Goal: Information Seeking & Learning: Find specific fact

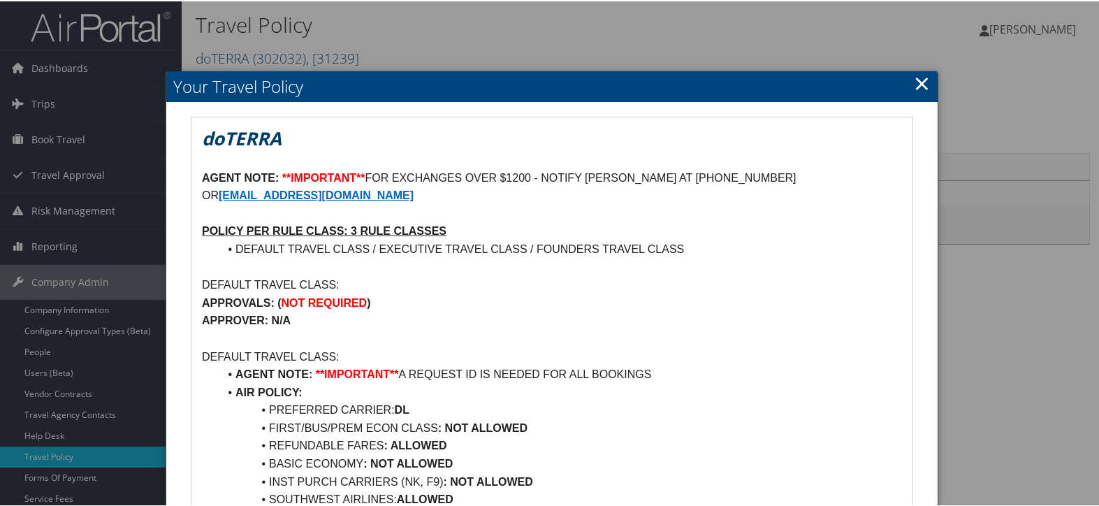
click at [915, 82] on link "×" at bounding box center [922, 82] width 16 height 28
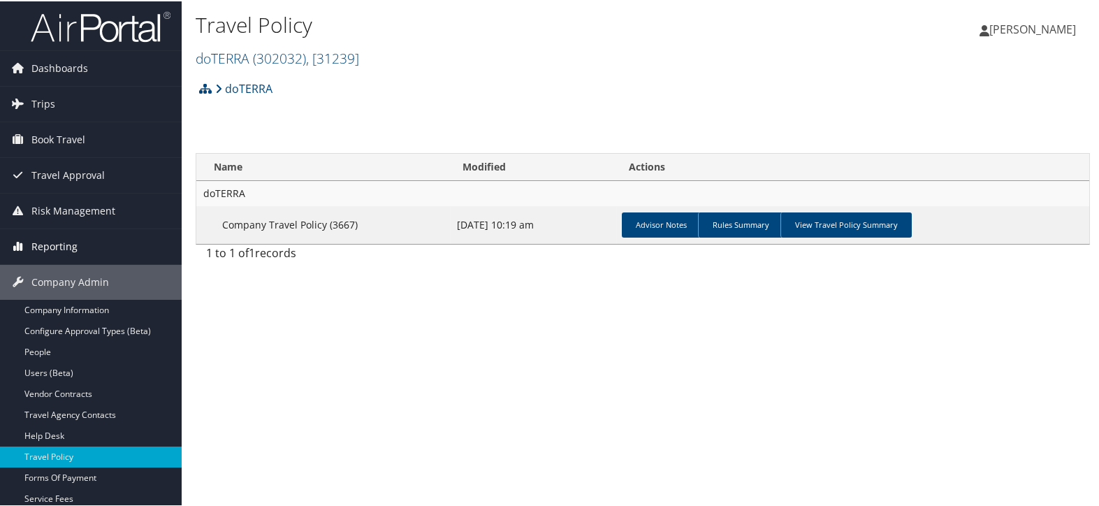
click at [79, 247] on link "Reporting" at bounding box center [91, 245] width 182 height 35
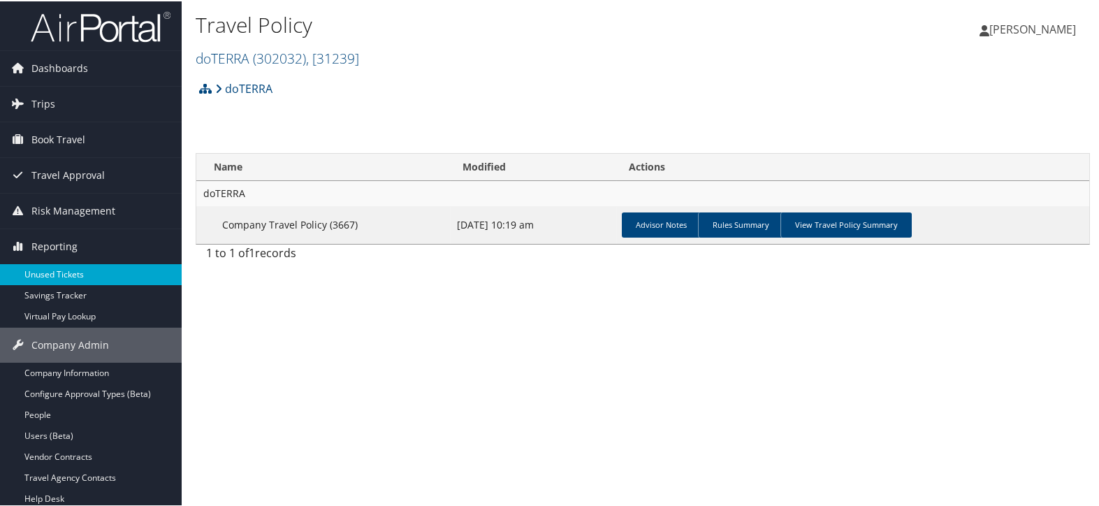
click at [75, 263] on link "Unused Tickets" at bounding box center [91, 273] width 182 height 21
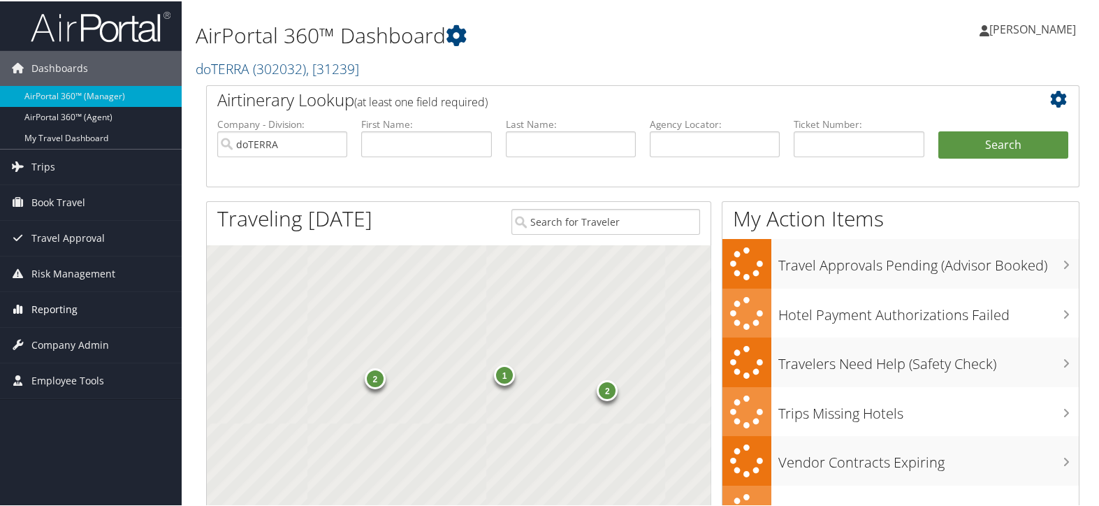
click at [79, 307] on link "Reporting" at bounding box center [91, 308] width 182 height 35
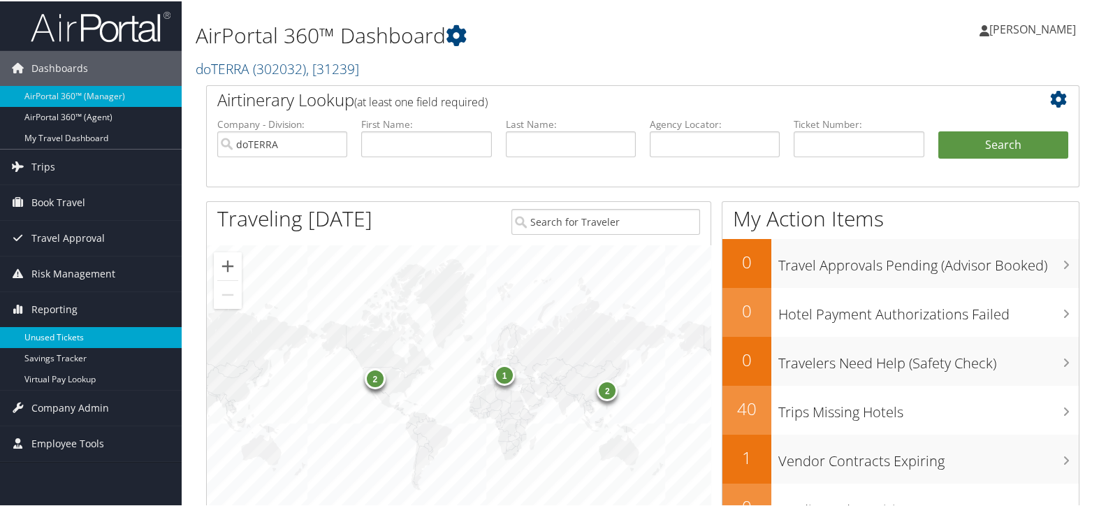
click at [76, 330] on link "Unused Tickets" at bounding box center [91, 336] width 182 height 21
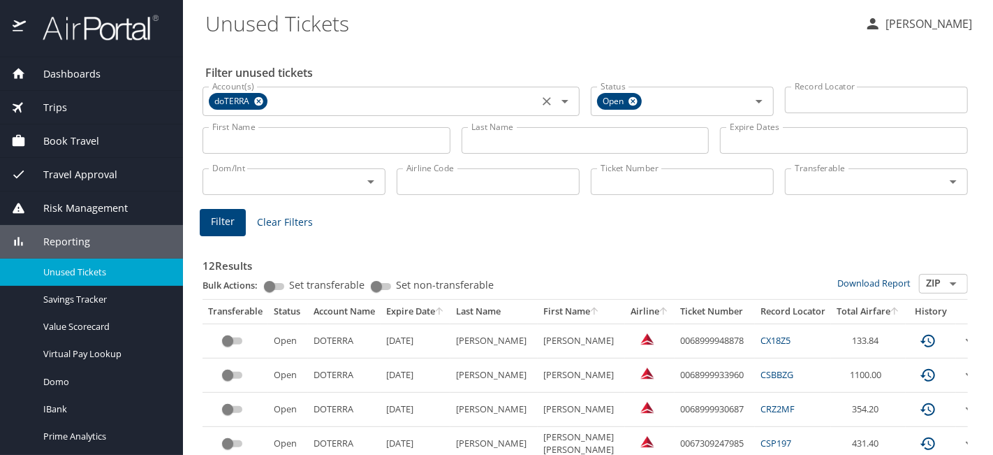
click at [261, 103] on icon at bounding box center [258, 101] width 9 height 9
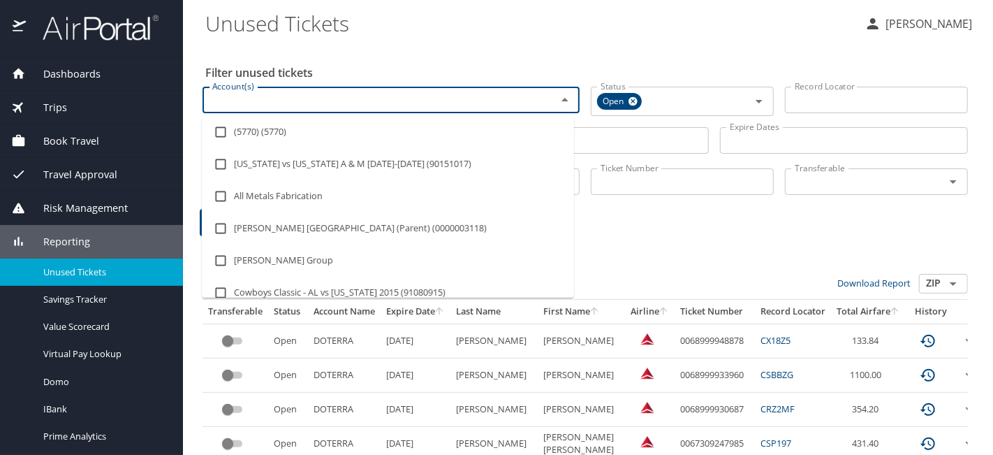
click at [287, 96] on input "Account(s)" at bounding box center [371, 100] width 328 height 18
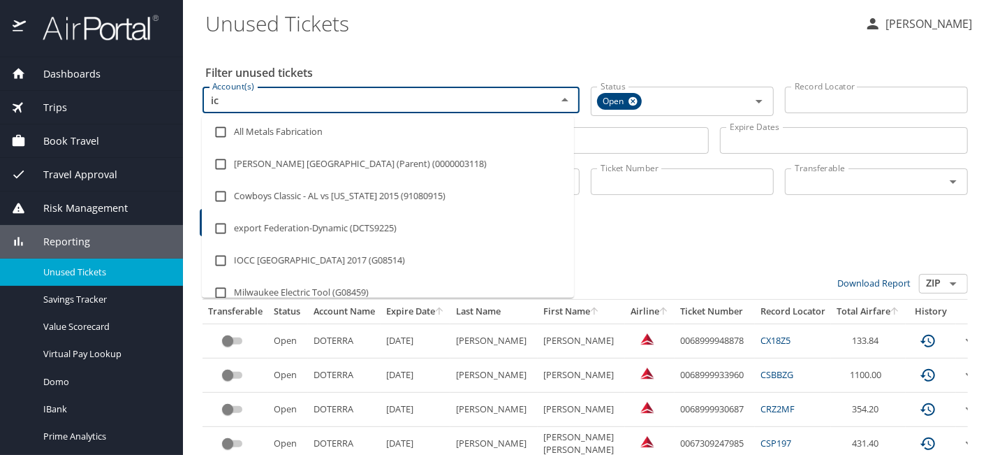
type input "i"
type input "m"
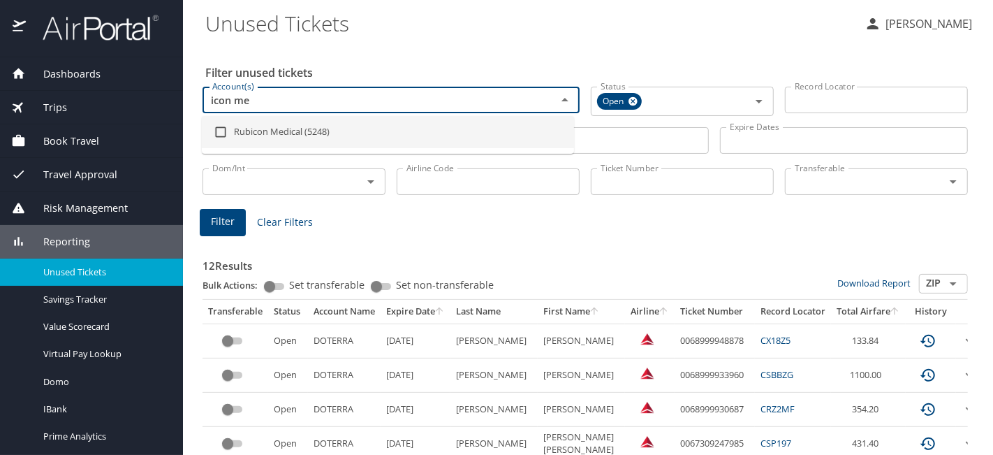
type input "icon me"
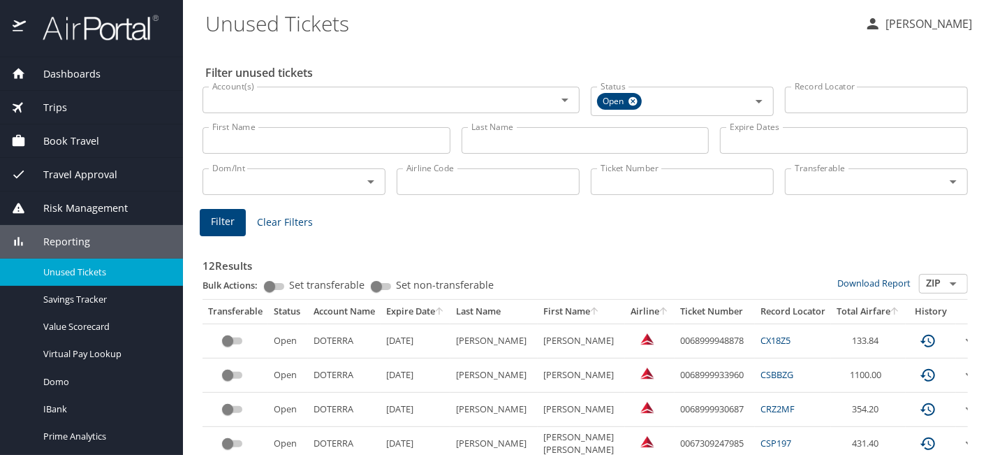
click at [334, 133] on input "First Name" at bounding box center [327, 140] width 248 height 27
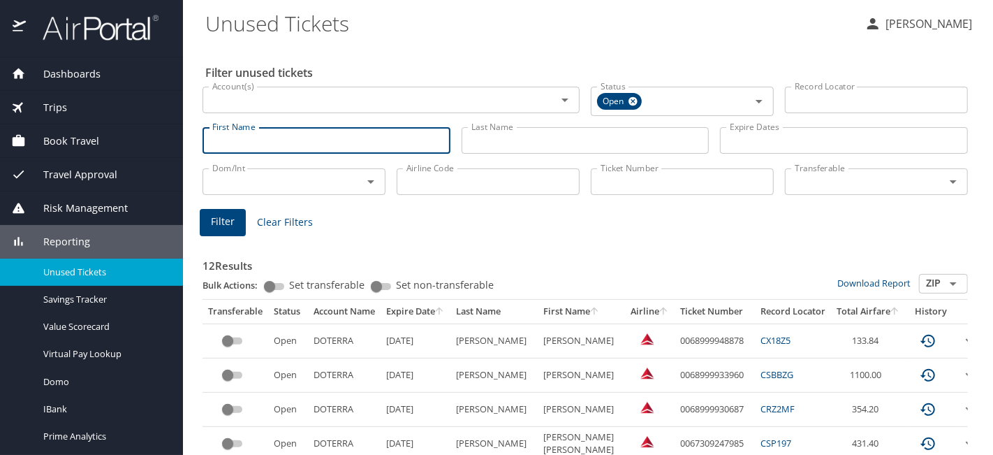
paste input "CHRISTIANA MICA"
type input "CHRISTIANA MICA"
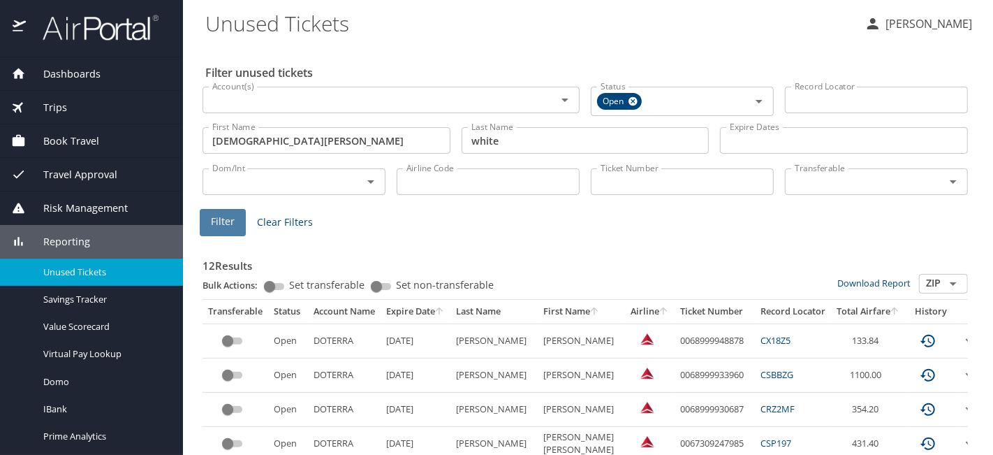
click at [218, 225] on span "Filter" at bounding box center [223, 221] width 24 height 17
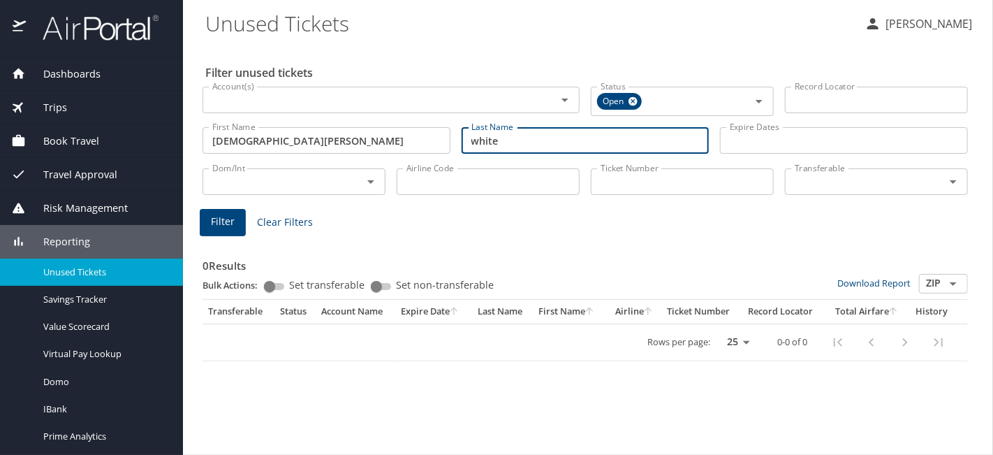
drag, startPoint x: 555, startPoint y: 141, endPoint x: 330, endPoint y: 149, distance: 224.4
click at [330, 149] on div "First Name CHRISTIANA MICA First Name Last Name white Last Name Expire Dates Ex…" at bounding box center [585, 141] width 777 height 50
type input "WHITE"
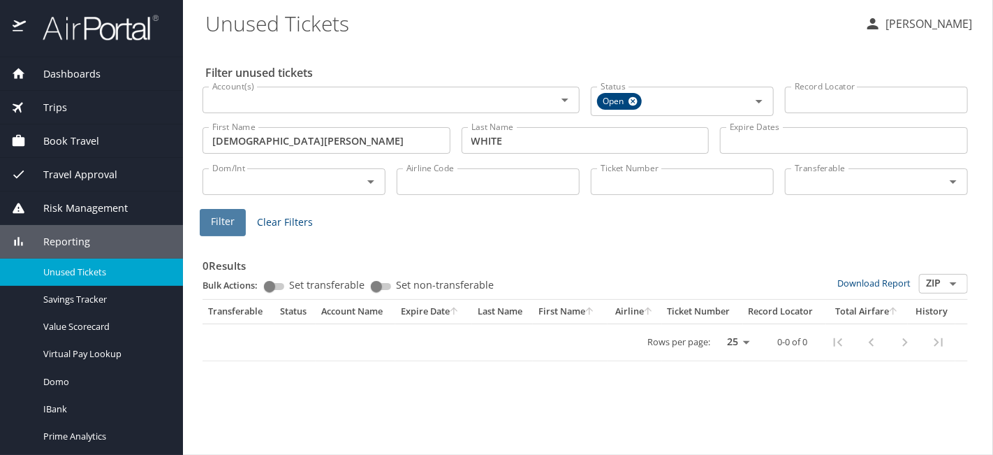
click at [226, 222] on span "Filter" at bounding box center [223, 221] width 24 height 17
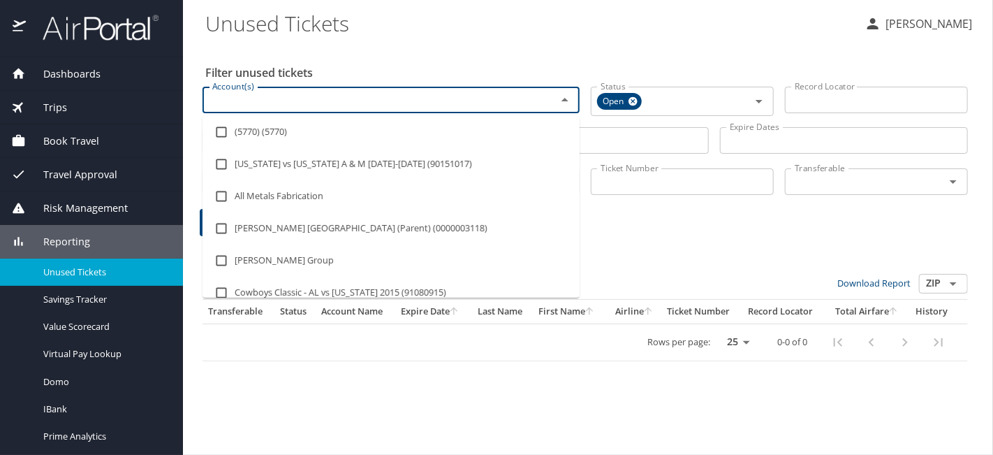
click at [272, 100] on input "Account(s)" at bounding box center [371, 100] width 328 height 18
type input "I"
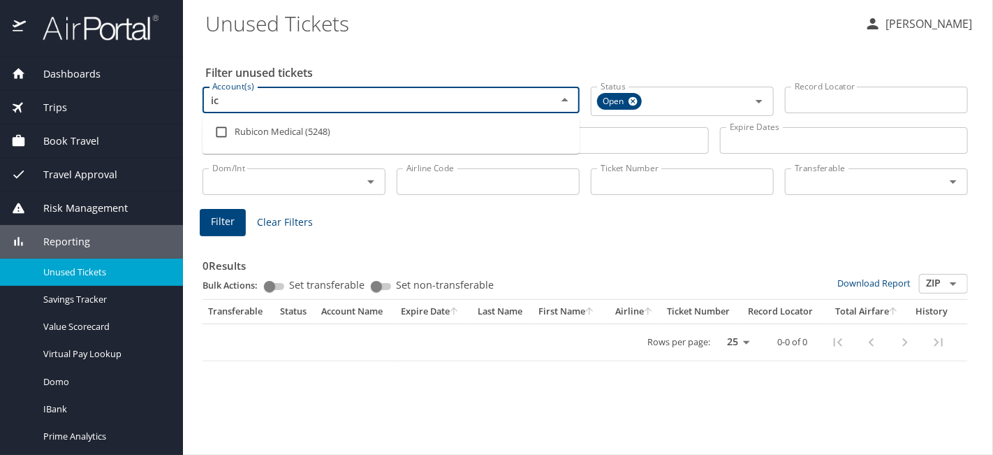
type input "i"
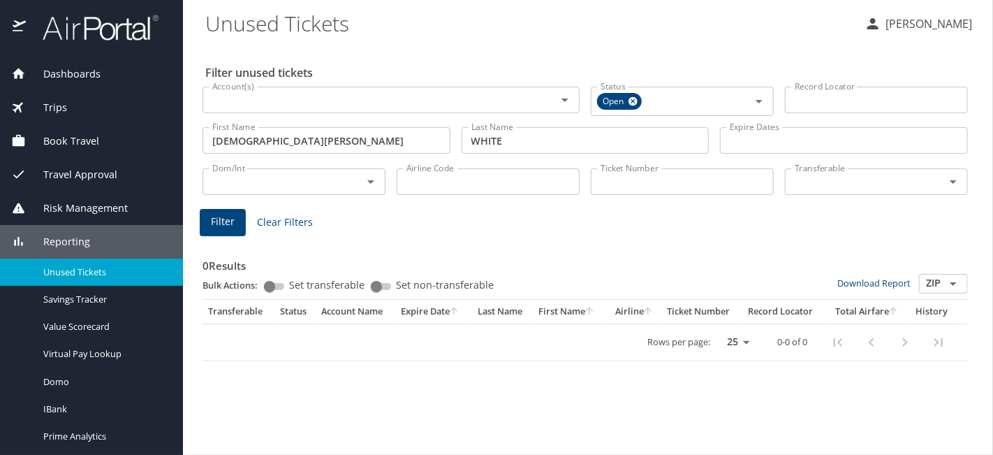
click at [657, 244] on div "0 Results Bulk Actions: Set transferable Set non-transferable Download Report Z…" at bounding box center [586, 300] width 766 height 122
click at [657, 182] on input "Ticket Number" at bounding box center [682, 181] width 183 height 27
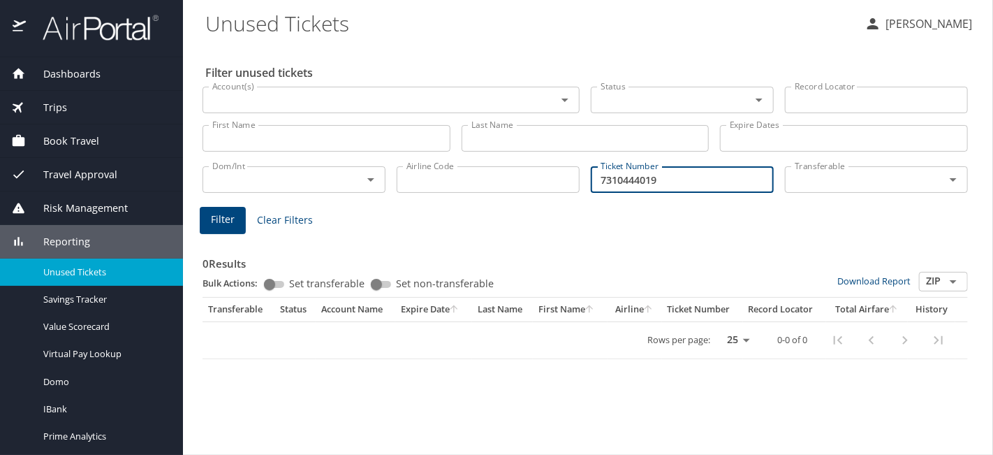
click at [597, 173] on input "7310444019" at bounding box center [682, 179] width 183 height 27
click at [230, 223] on span "Filter" at bounding box center [223, 219] width 24 height 17
drag, startPoint x: 615, startPoint y: 178, endPoint x: 572, endPoint y: 180, distance: 43.4
click at [578, 179] on div "Dom/Int Dom/Int Airline Code Airline Code Ticket Number 0017310444019 Ticket Nu…" at bounding box center [585, 178] width 777 height 46
type input "7310444019"
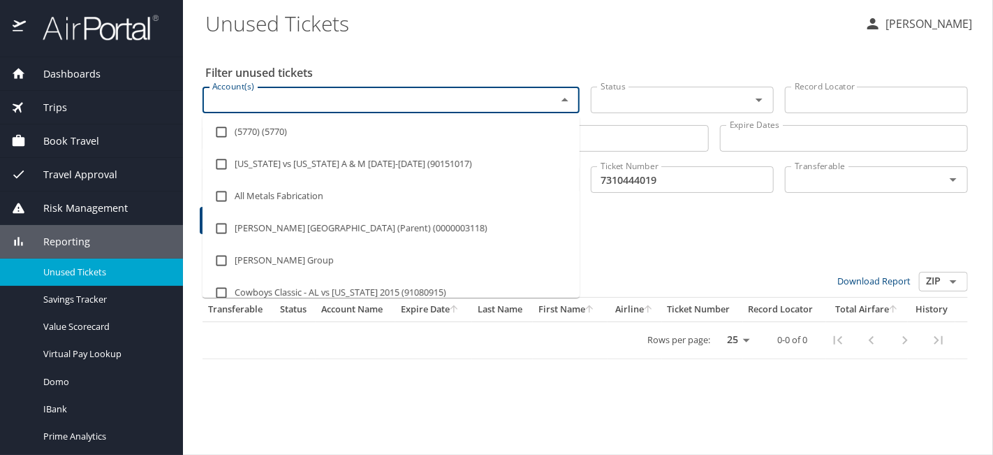
click at [393, 103] on input "Account(s)" at bounding box center [371, 100] width 328 height 18
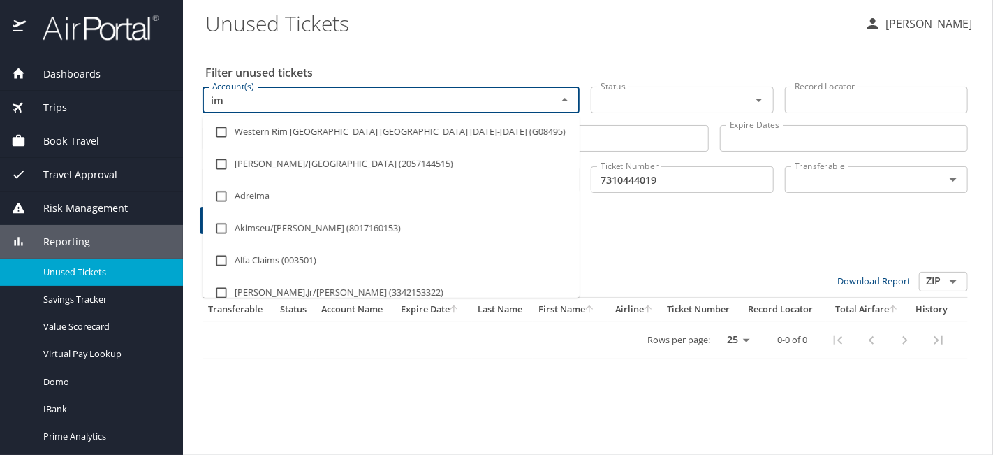
type input "imn"
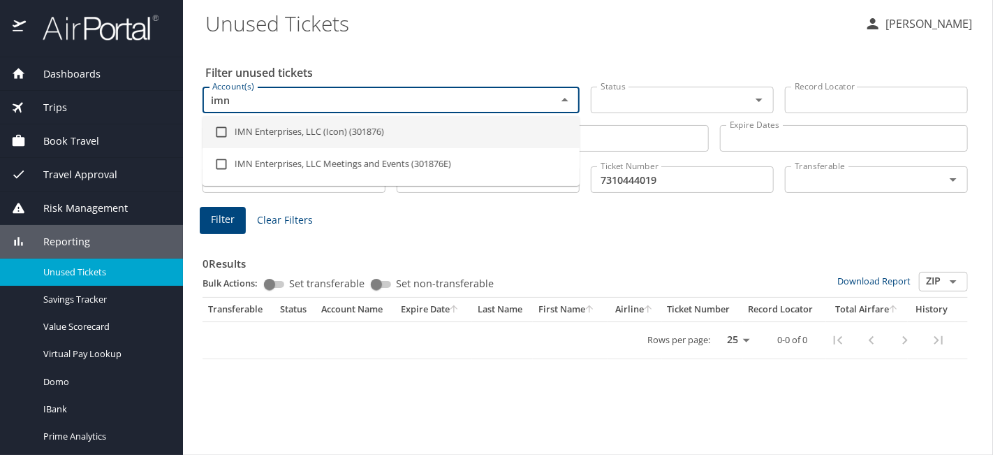
click at [268, 131] on li "IMN Enterprises, LLC (Icon) (301876)" at bounding box center [391, 132] width 377 height 32
checkbox input "true"
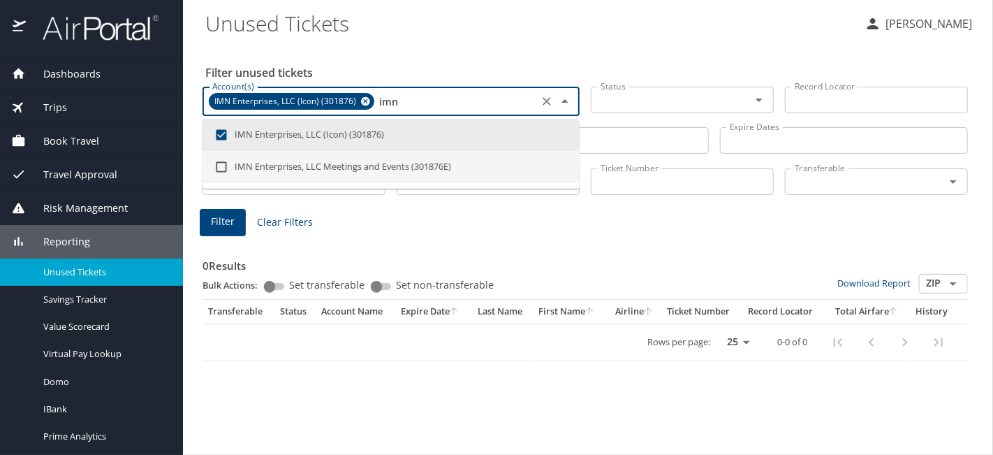
type input "imn"
click at [451, 249] on h3 "0 Results" at bounding box center [586, 261] width 766 height 24
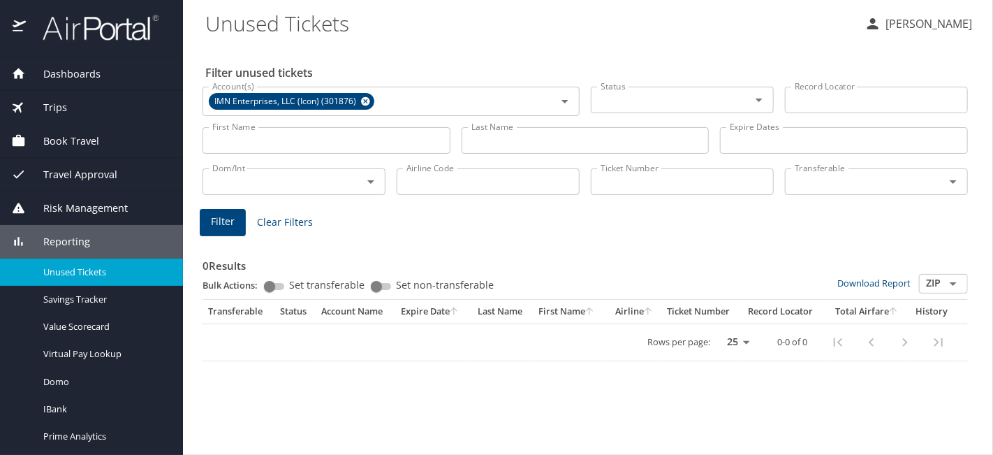
click at [454, 182] on input "Airline Code" at bounding box center [488, 181] width 183 height 27
type input "ua"
click at [425, 217] on div "Filter Clear Filters" at bounding box center [585, 222] width 771 height 27
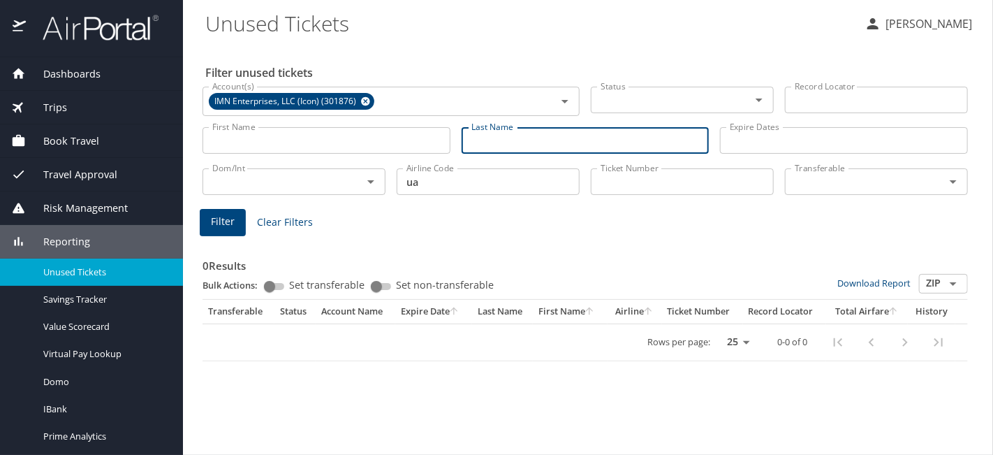
click at [520, 129] on input "Last Name" at bounding box center [586, 140] width 248 height 27
type input "q"
type input "e"
type input "white"
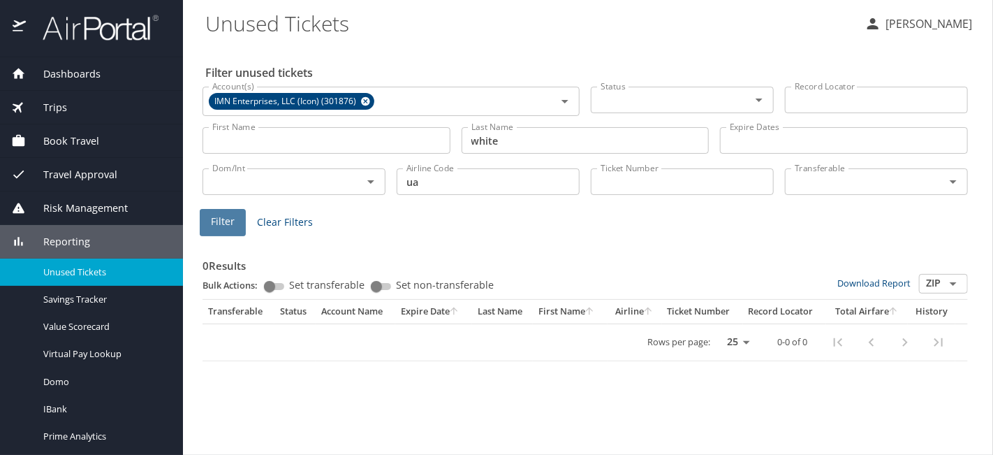
click at [224, 223] on span "Filter" at bounding box center [223, 221] width 24 height 17
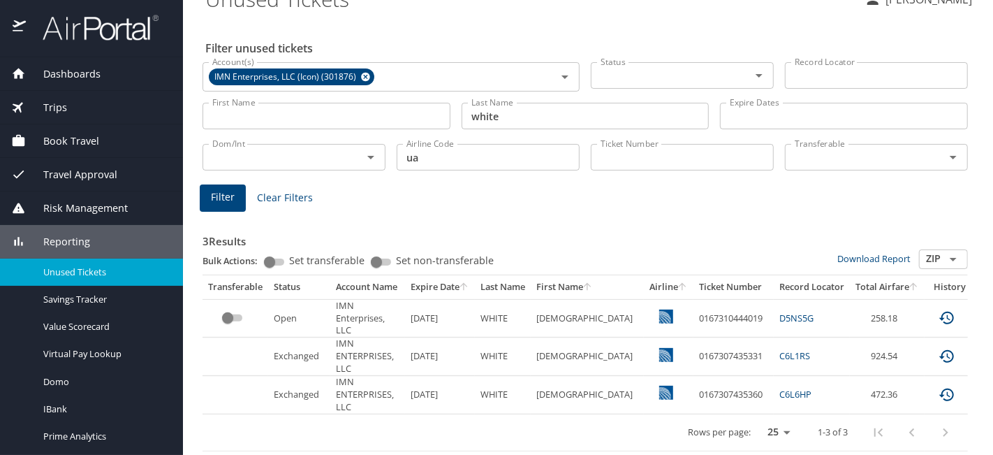
scroll to position [35, 0]
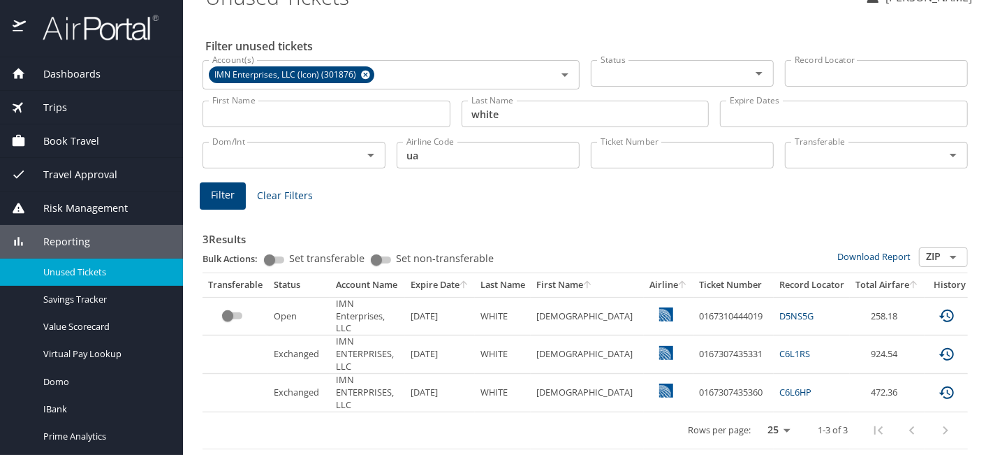
click at [694, 305] on td "0167310444019" at bounding box center [734, 316] width 80 height 38
copy td "0167310444019"
